Goal: Check status

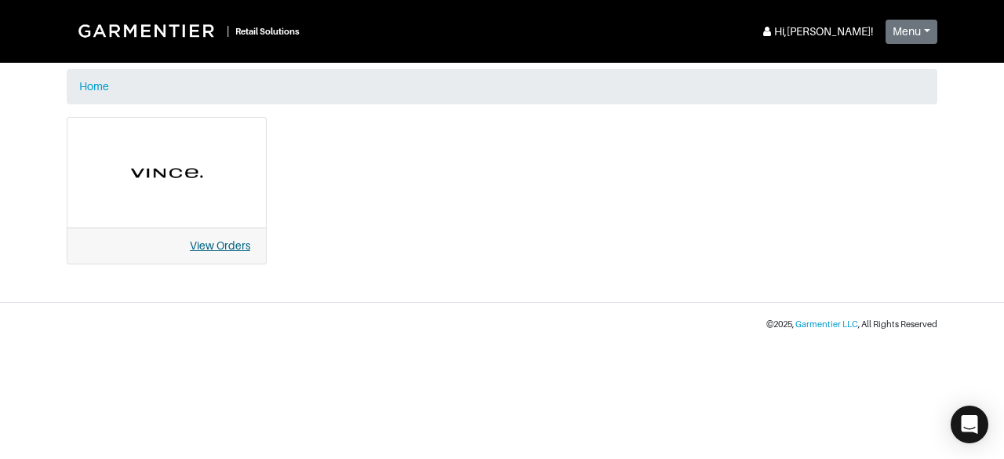
click at [231, 245] on link "View Orders" at bounding box center [220, 245] width 60 height 13
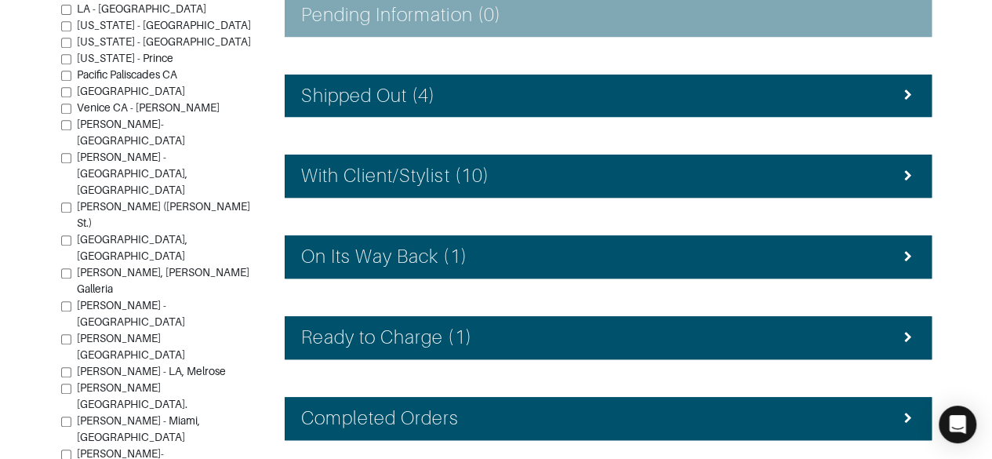
scroll to position [367, 0]
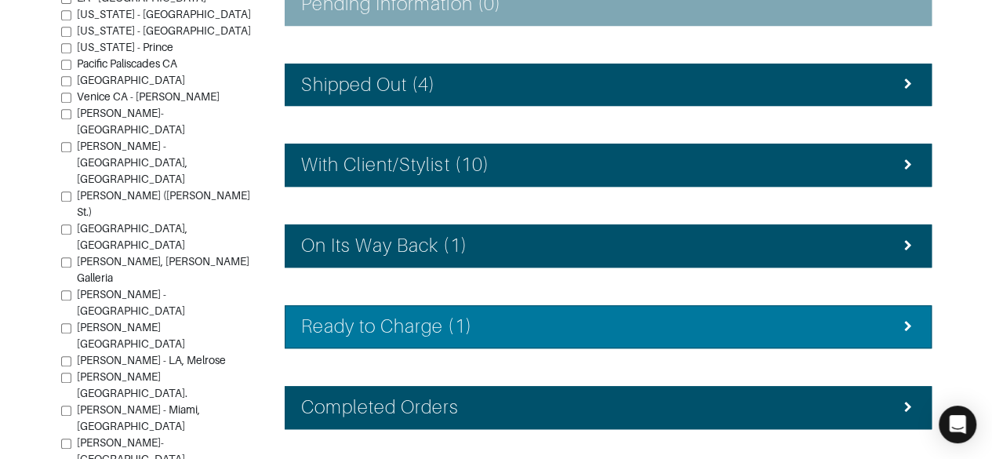
click at [884, 317] on div "Ready to Charge (1)" at bounding box center [608, 326] width 614 height 23
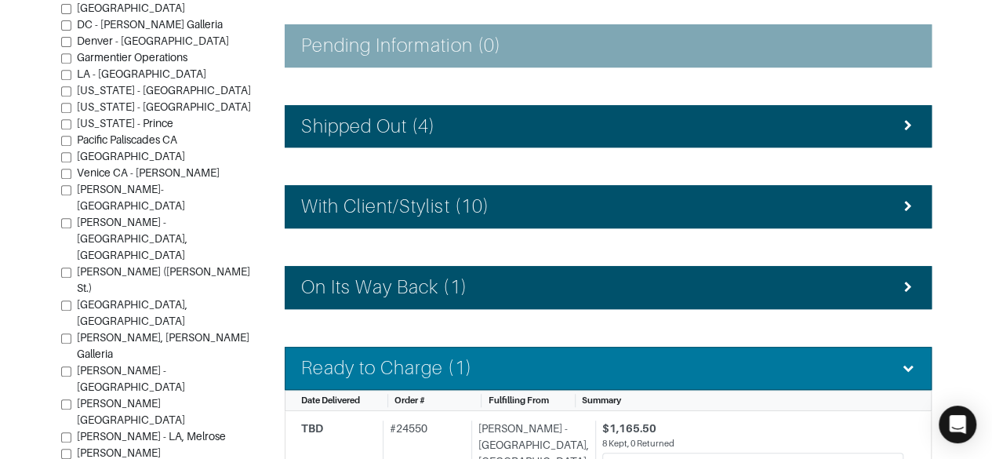
scroll to position [315, 0]
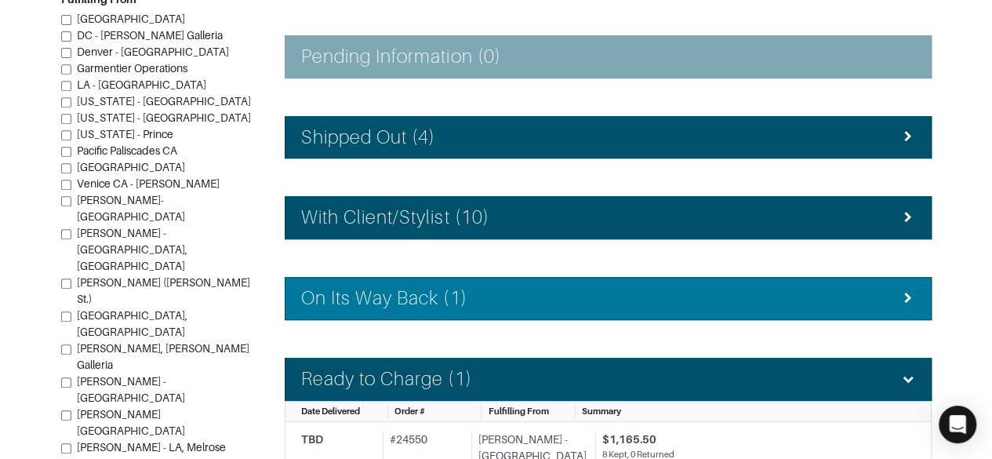
click at [824, 293] on div "On Its Way Back (1)" at bounding box center [608, 298] width 614 height 23
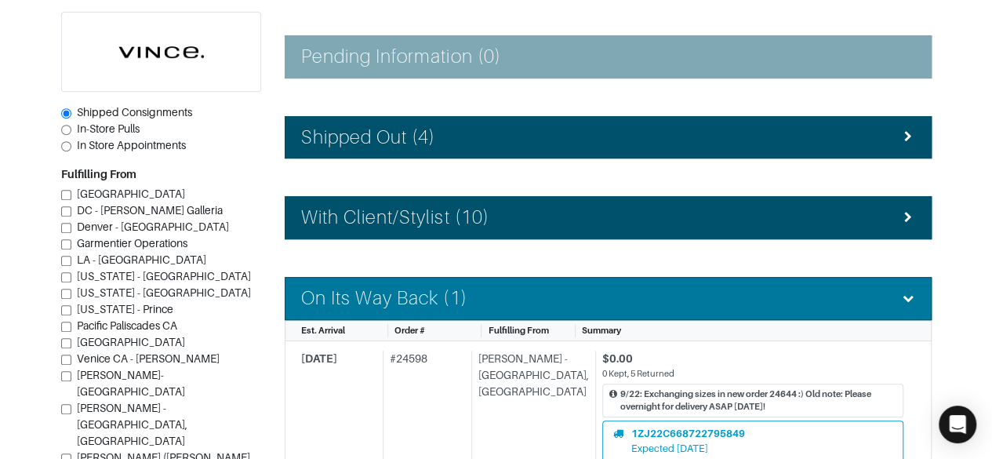
click at [322, 224] on h4 "With Client/Stylist (10)" at bounding box center [395, 217] width 188 height 23
